Goal: Find specific page/section: Find specific page/section

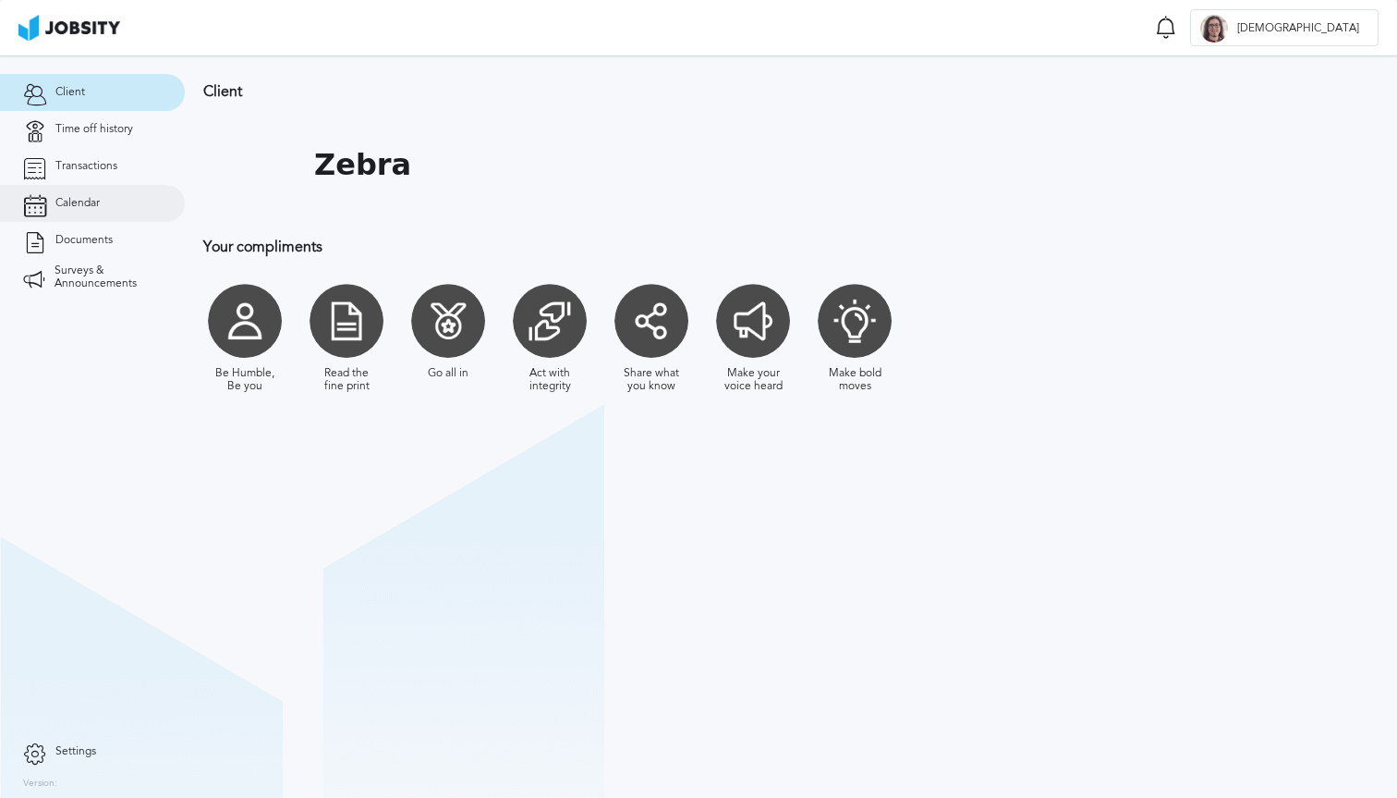
click at [73, 206] on span "Calendar" at bounding box center [77, 203] width 44 height 13
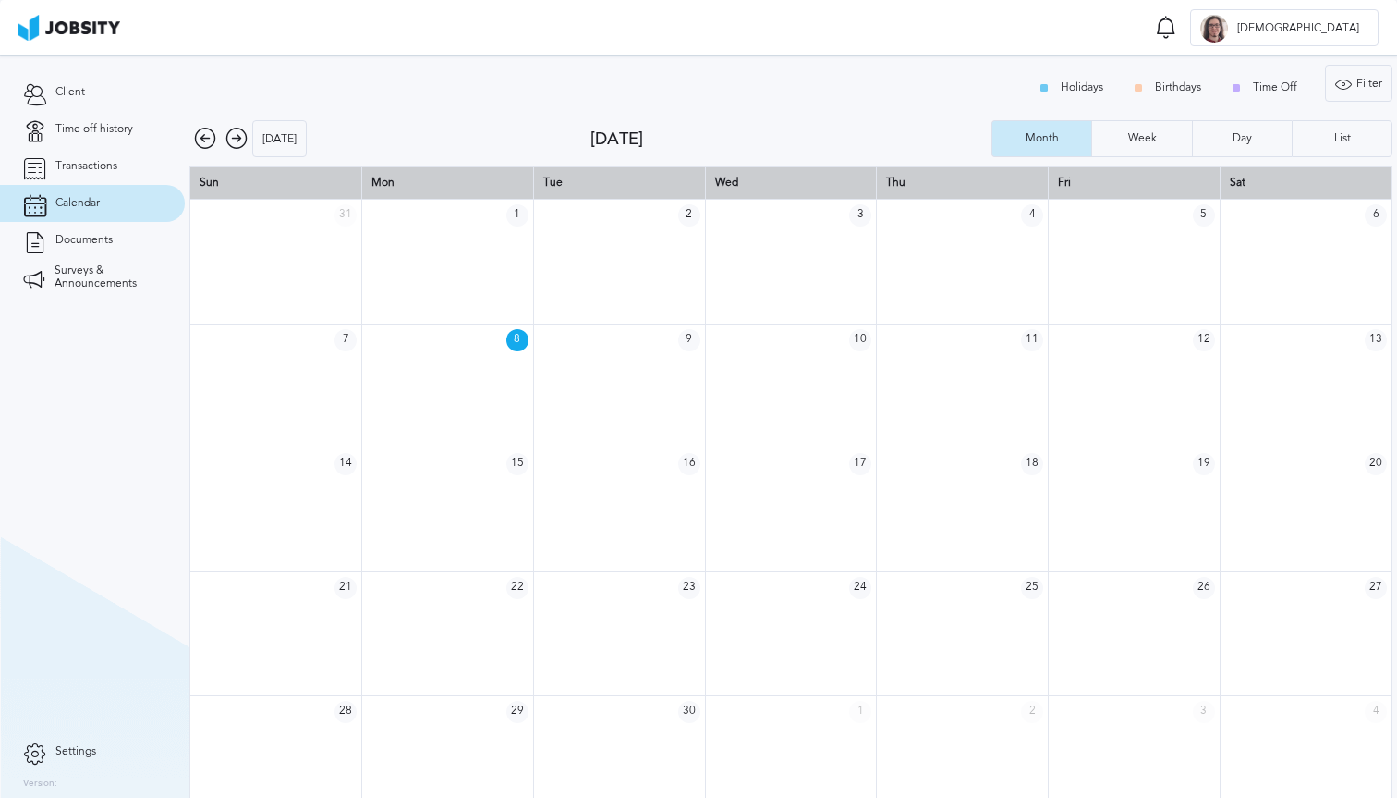
scroll to position [25, 0]
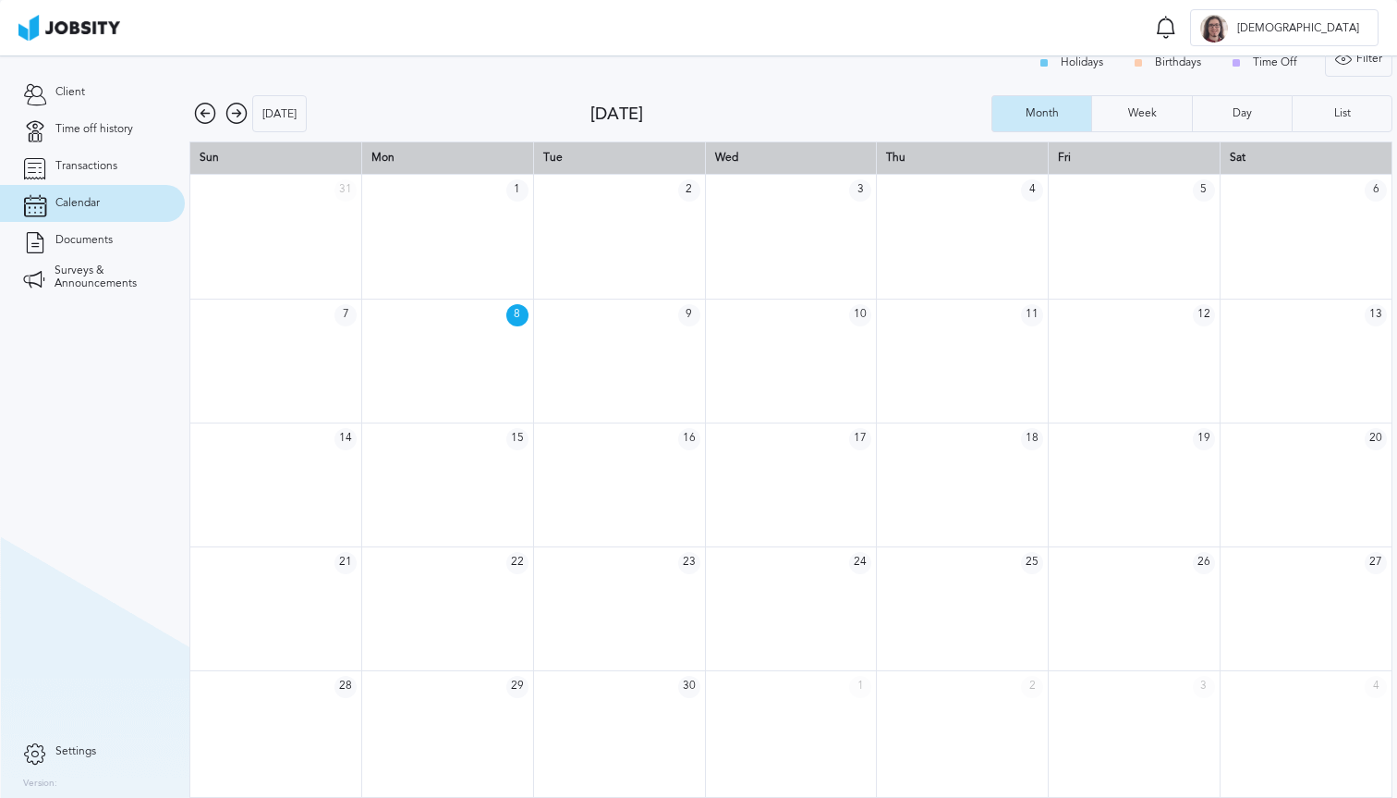
click at [240, 103] on icon at bounding box center [237, 114] width 22 height 22
click at [238, 118] on icon at bounding box center [237, 114] width 22 height 22
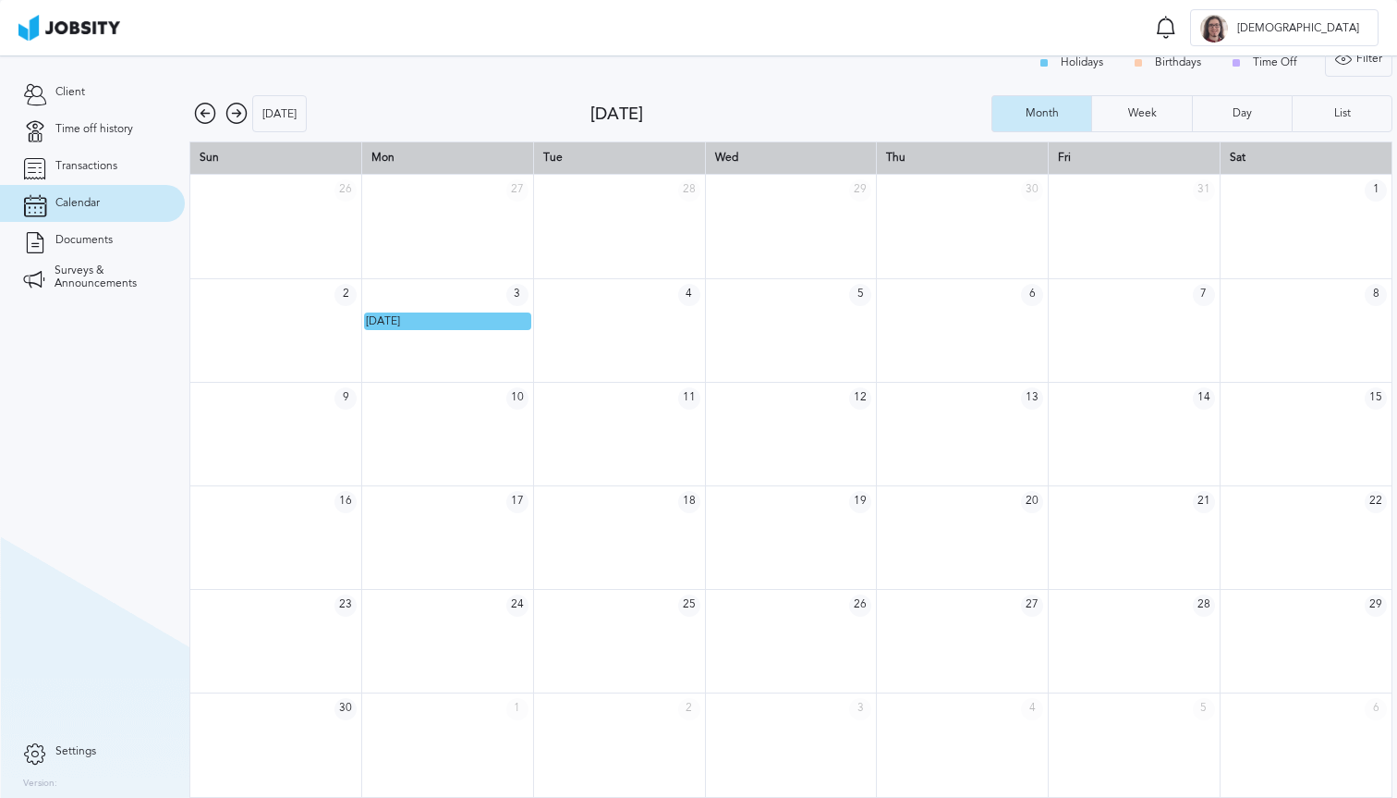
click at [238, 108] on icon at bounding box center [237, 114] width 22 height 22
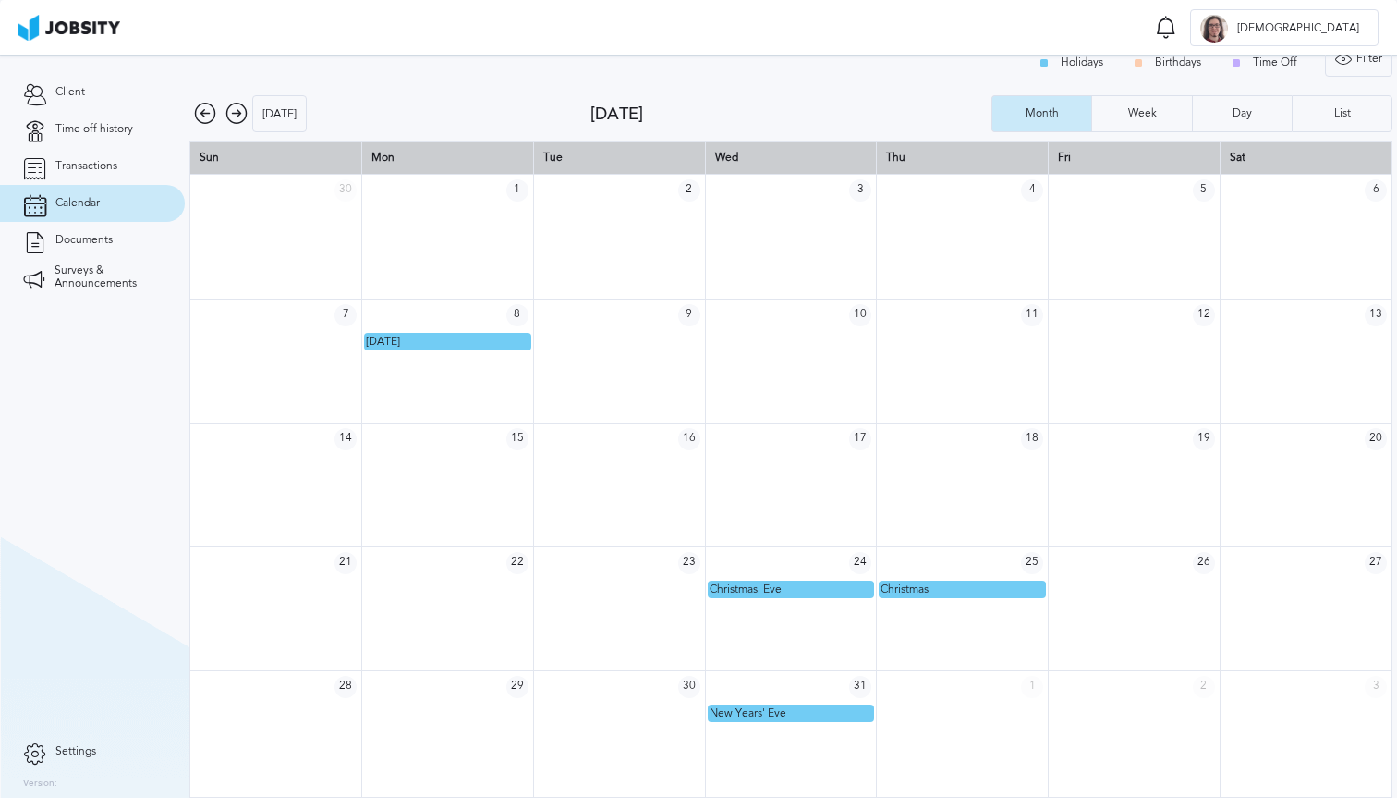
click at [1035, 678] on span "1" at bounding box center [1032, 687] width 22 height 22
click at [109, 162] on span "Transactions" at bounding box center [86, 166] width 62 height 13
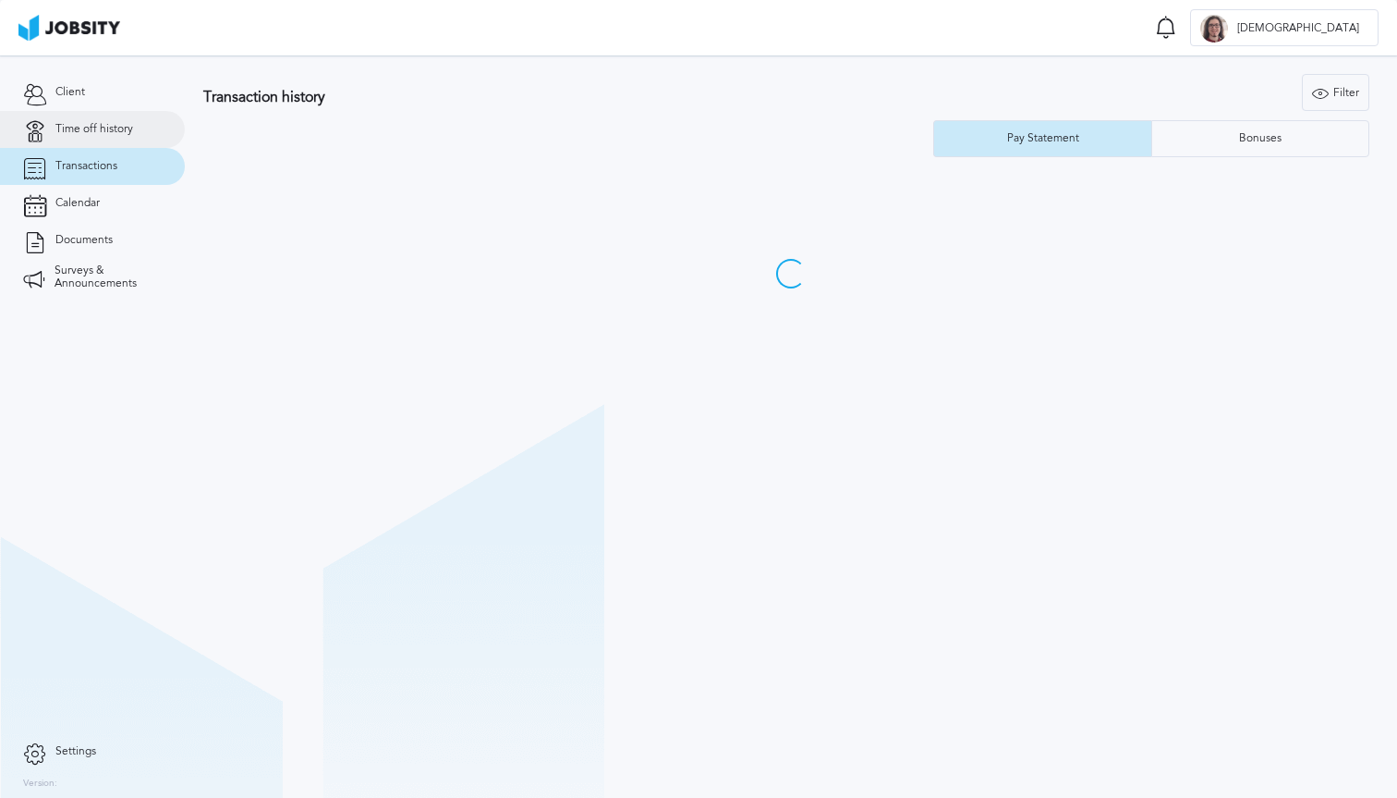
click at [129, 127] on span "Time off history" at bounding box center [94, 129] width 78 height 13
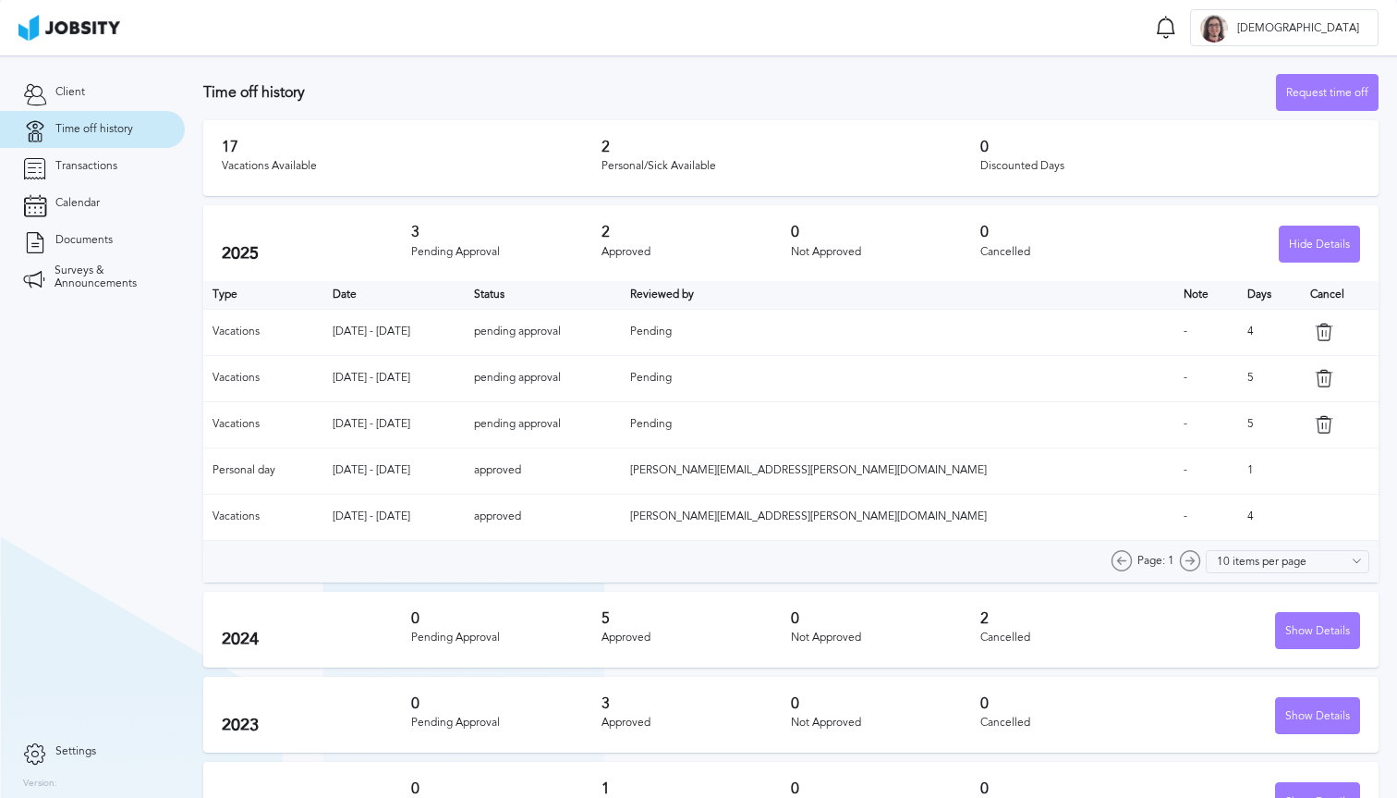
click at [1238, 418] on td "5" at bounding box center [1269, 424] width 63 height 46
click at [1238, 380] on td "5" at bounding box center [1269, 378] width 63 height 46
